Goal: Navigation & Orientation: Go to known website

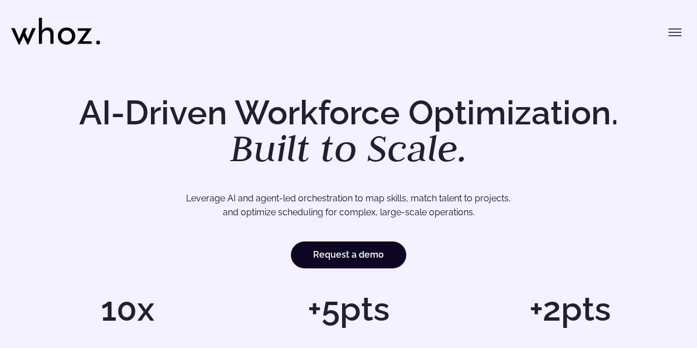
click at [669, 32] on icon "Toggle menu" at bounding box center [674, 32] width 12 height 0
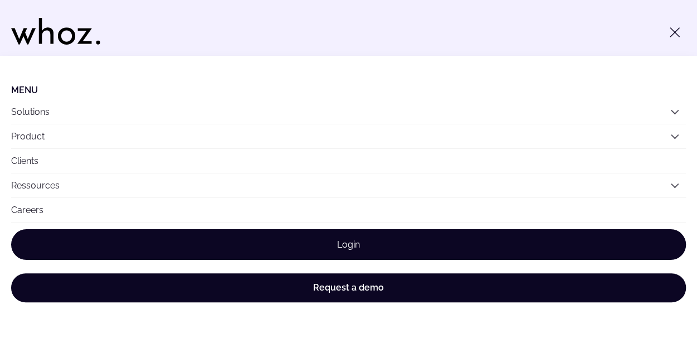
click at [348, 237] on link "Login" at bounding box center [348, 244] width 675 height 31
